Goal: Task Accomplishment & Management: Use online tool/utility

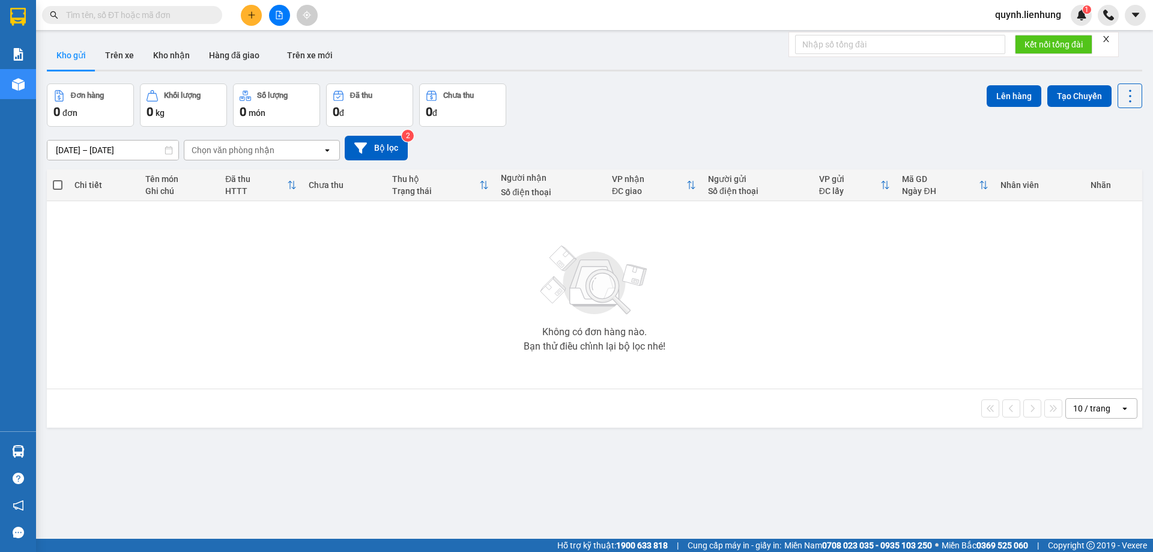
click at [190, 10] on input "text" at bounding box center [137, 14] width 142 height 13
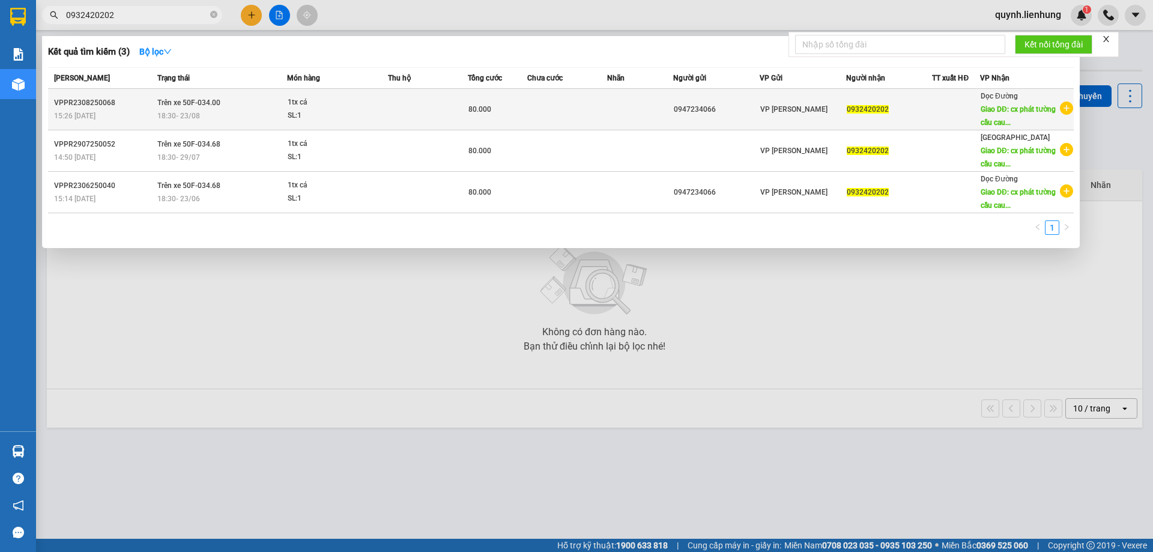
type input "0932420202"
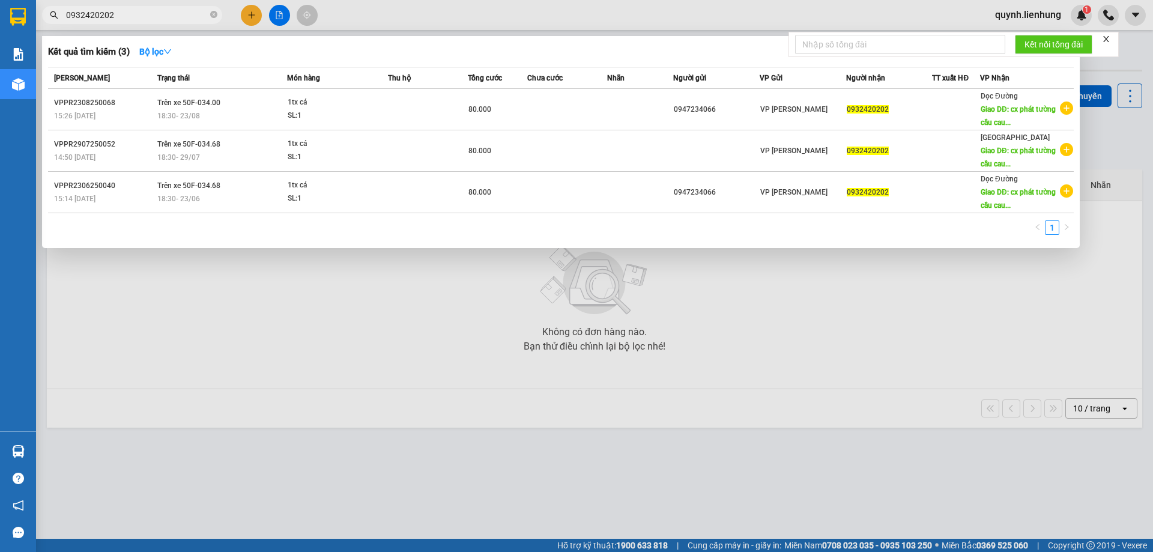
click at [345, 106] on div "1tx cá" at bounding box center [333, 102] width 90 height 13
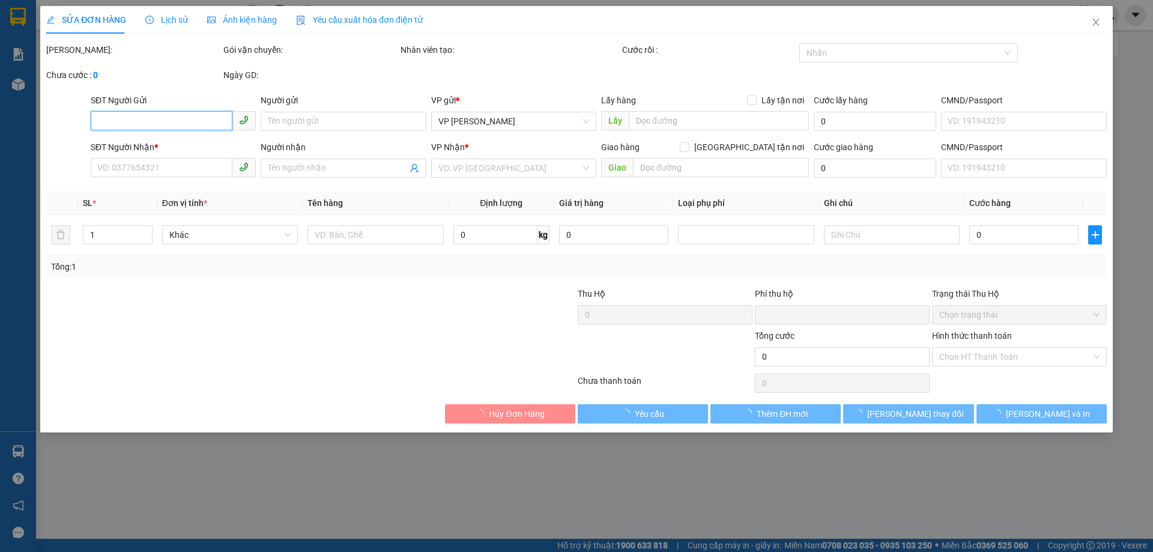
type input "0947234066"
type input "0932420202"
type input "cx phát tường cầu cau lâu"
type input "0"
type input "80.000"
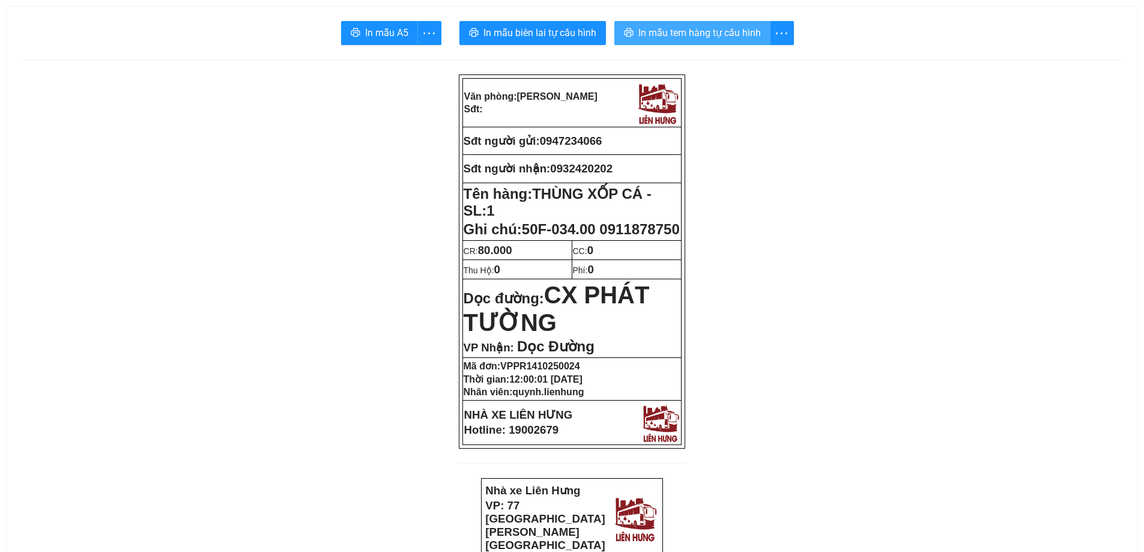
click at [717, 28] on span "In mẫu tem hàng tự cấu hình" at bounding box center [699, 32] width 123 height 15
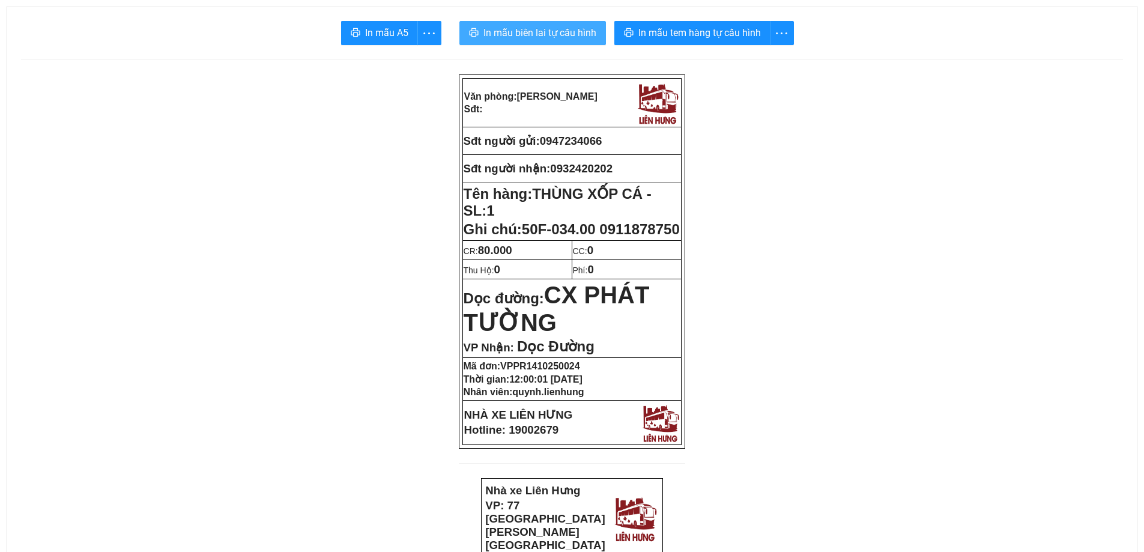
click at [529, 29] on span "In mẫu biên lai tự cấu hình" at bounding box center [540, 32] width 113 height 15
click at [565, 40] on span "In mẫu biên lai tự cấu hình" at bounding box center [540, 32] width 113 height 15
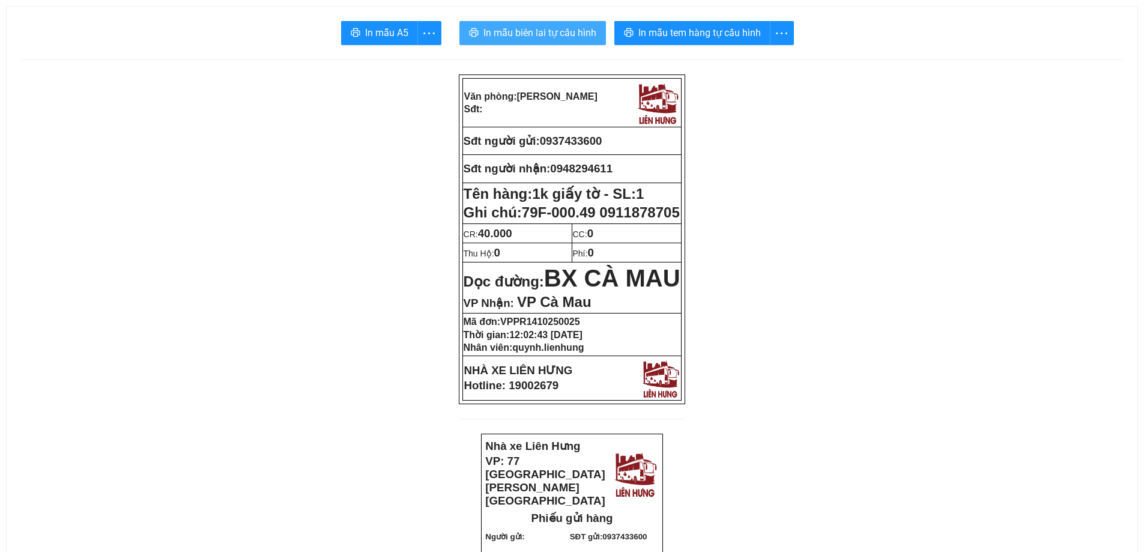
click at [507, 37] on span "In mẫu biên lai tự cấu hình" at bounding box center [540, 32] width 113 height 15
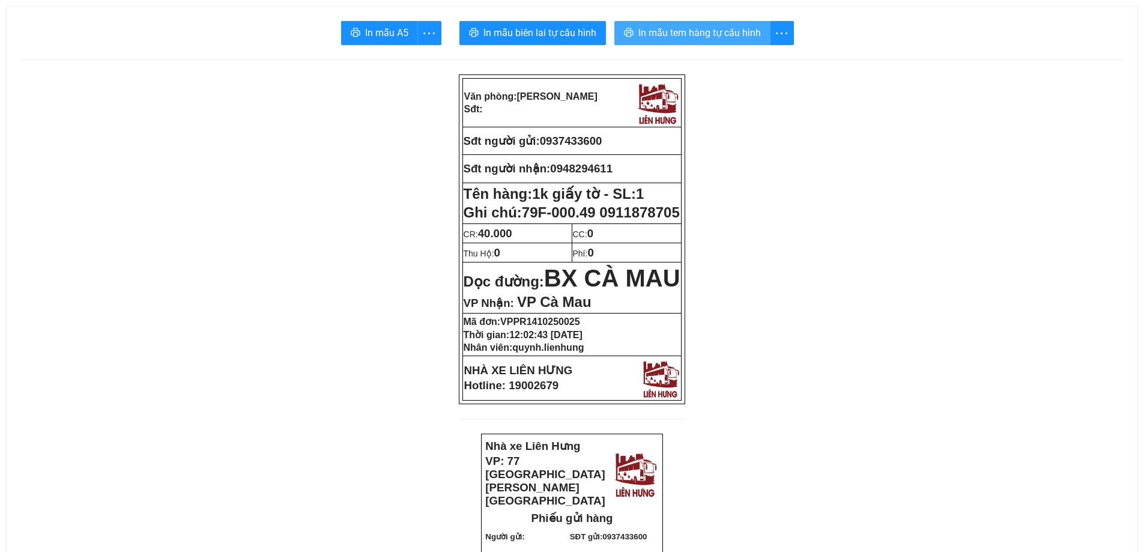
click at [651, 34] on span "In mẫu tem hàng tự cấu hình" at bounding box center [699, 32] width 123 height 15
